Goal: Task Accomplishment & Management: Manage account settings

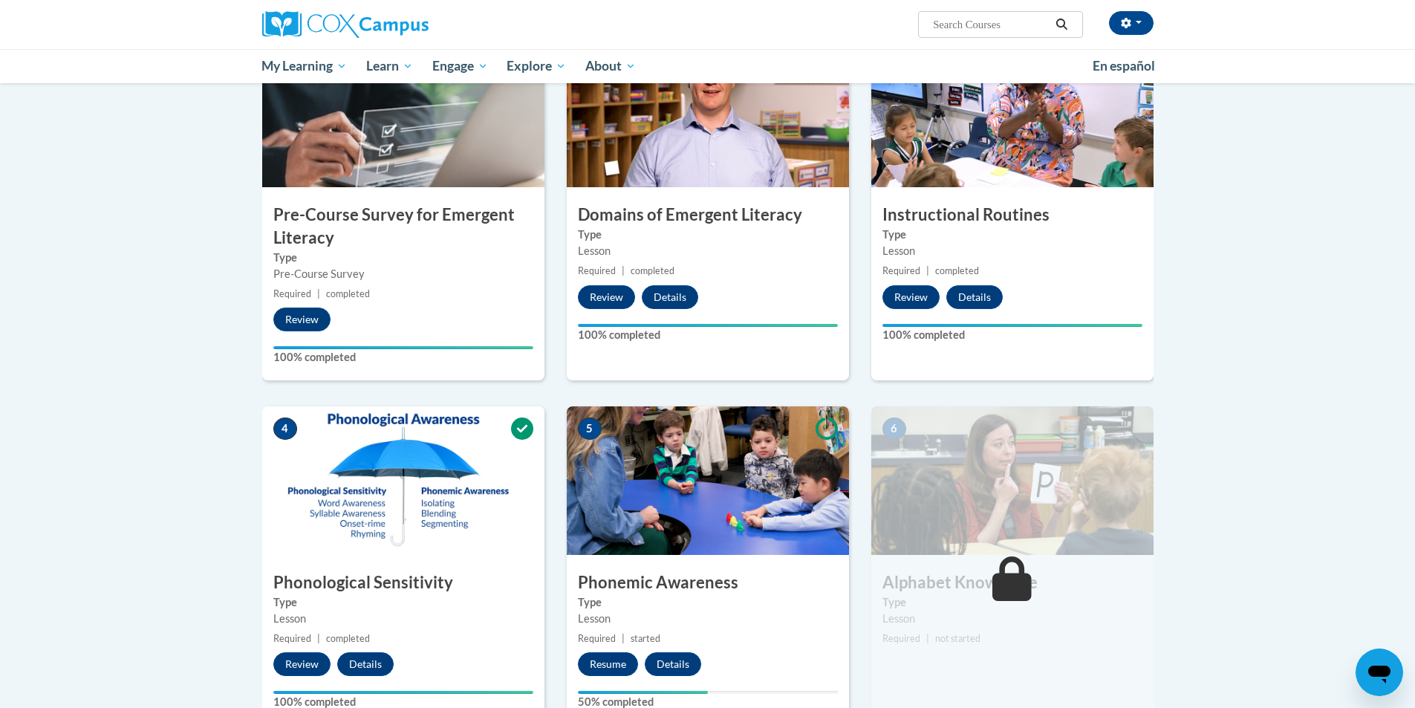
scroll to position [74, 0]
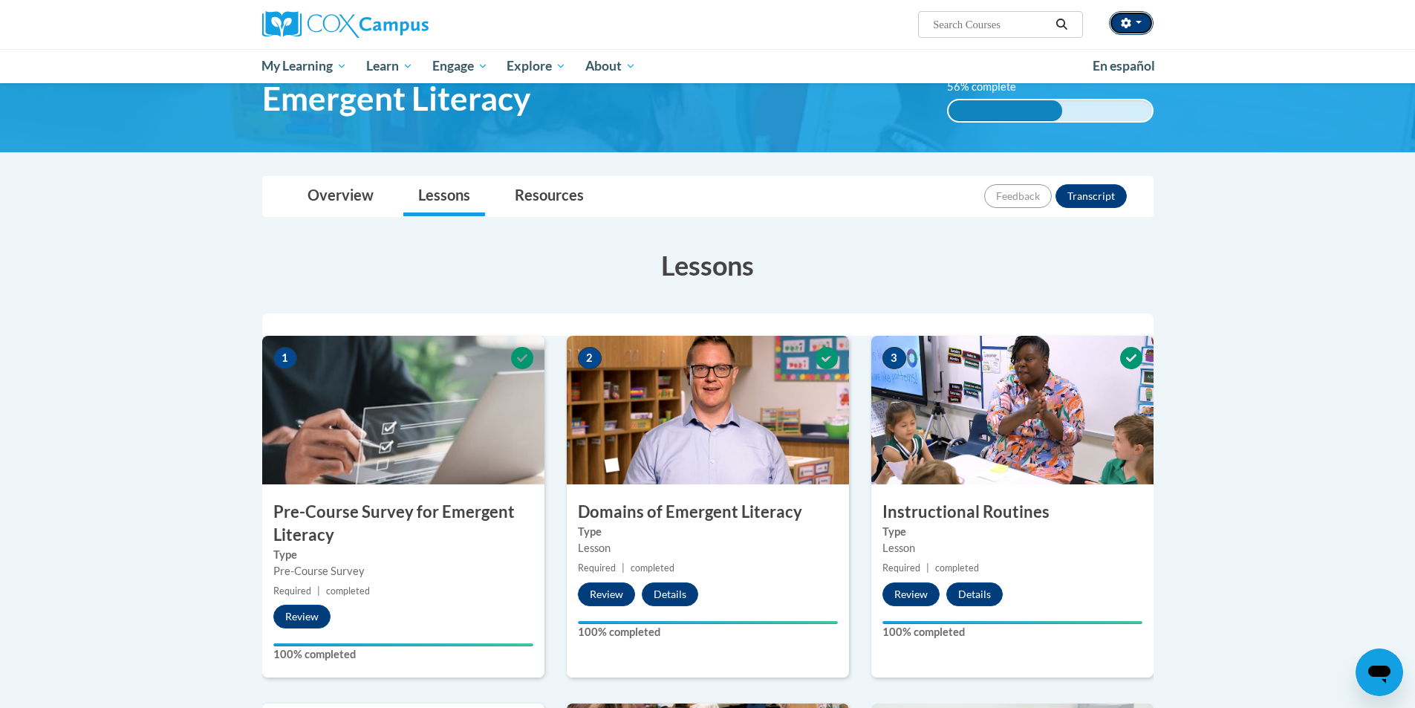
click at [1121, 27] on icon "button" at bounding box center [1126, 23] width 10 height 10
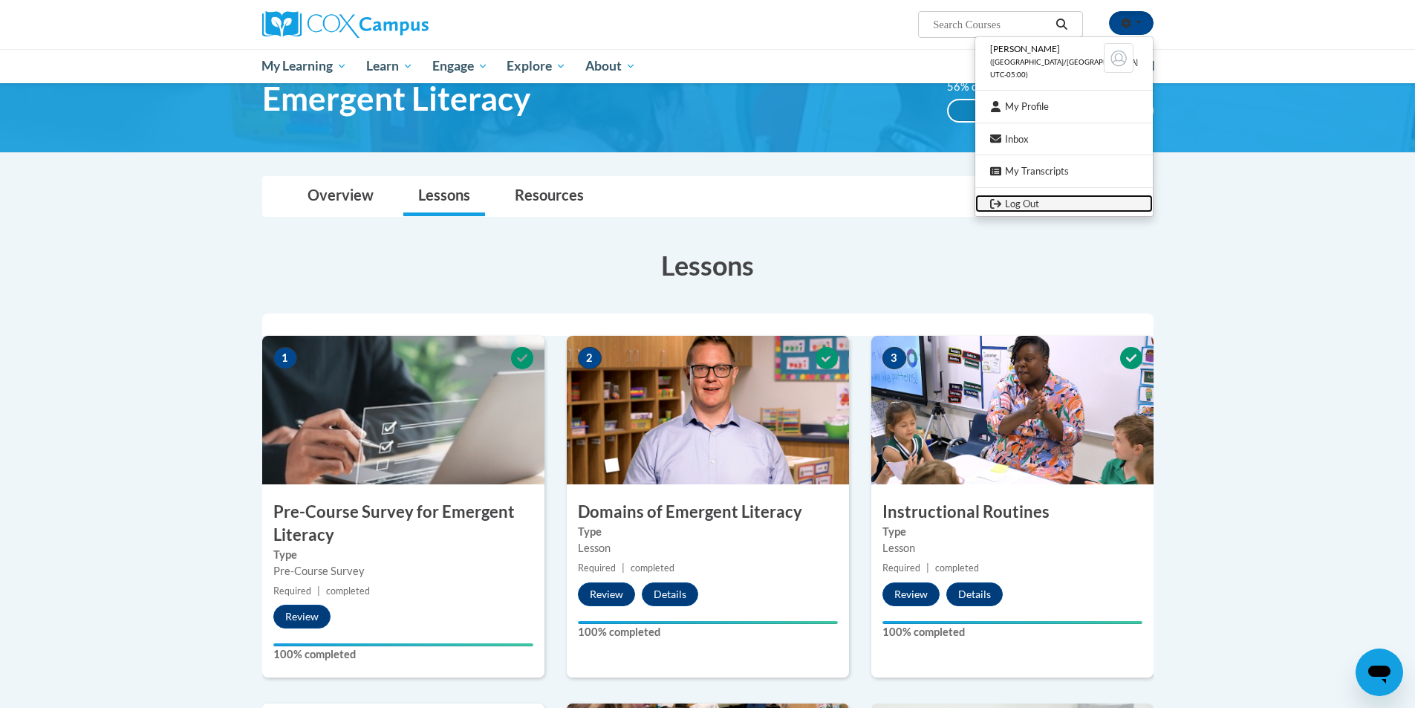
click at [1050, 202] on link "Log Out" at bounding box center [1065, 204] width 178 height 19
